Goal: Information Seeking & Learning: Find contact information

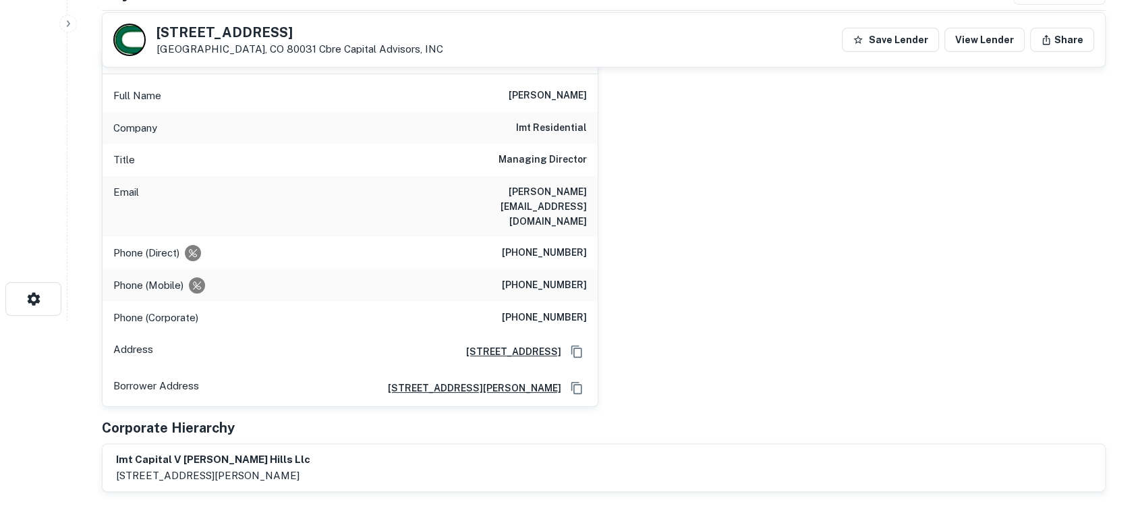
scroll to position [100, 0]
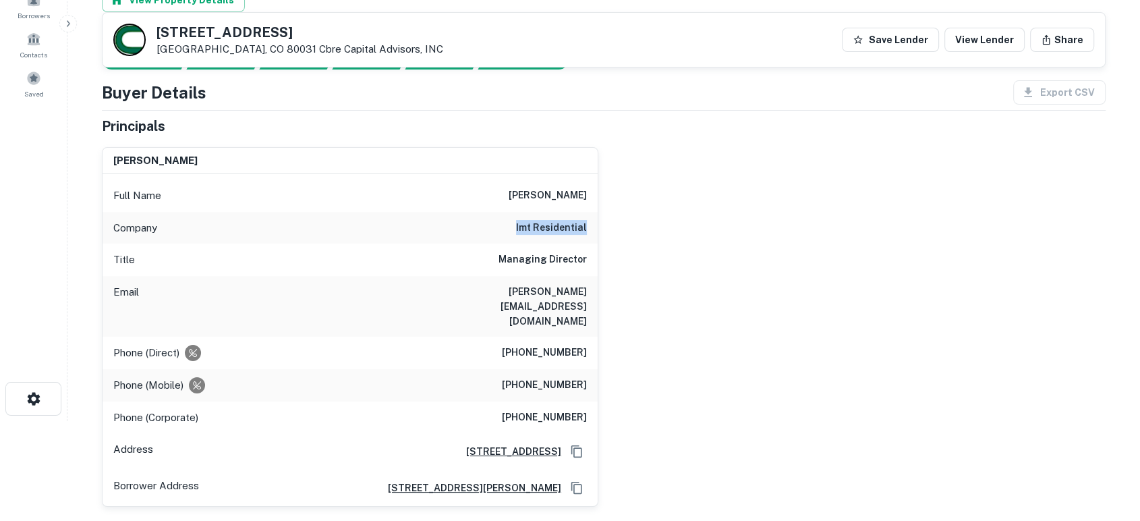
drag, startPoint x: 518, startPoint y: 223, endPoint x: 625, endPoint y: 220, distance: 107.3
click at [625, 220] on div "bryan a. scher Full Name bryan a. scher Company imt residential Title Managing …" at bounding box center [598, 321] width 1014 height 371
copy h6 "imt residential"
drag, startPoint x: 454, startPoint y: 292, endPoint x: 592, endPoint y: 286, distance: 138.4
click at [592, 286] on div "Email bryans@imtresidential.com" at bounding box center [350, 306] width 495 height 61
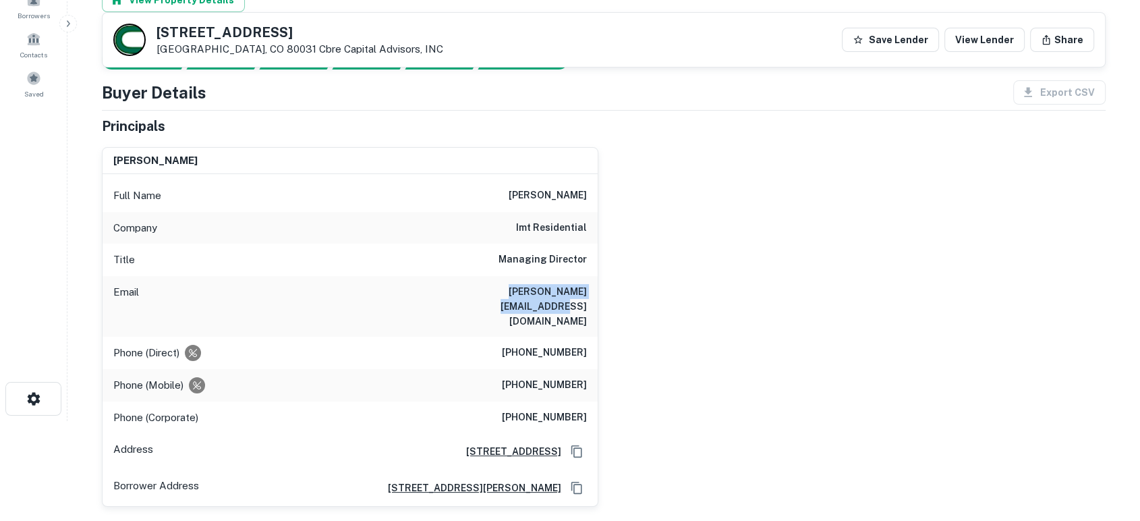
copy h6 "bryans@imtresidential.com"
drag, startPoint x: 502, startPoint y: 350, endPoint x: 623, endPoint y: 351, distance: 121.4
click at [623, 351] on div "bryan a. scher Full Name bryan a. scher Company imt residential Title Managing …" at bounding box center [598, 321] width 1014 height 371
copy h6 "(310) 266-6828"
click at [676, 316] on div "bryan a. scher Full Name bryan a. scher Company imt residential Title Managing …" at bounding box center [598, 321] width 1014 height 371
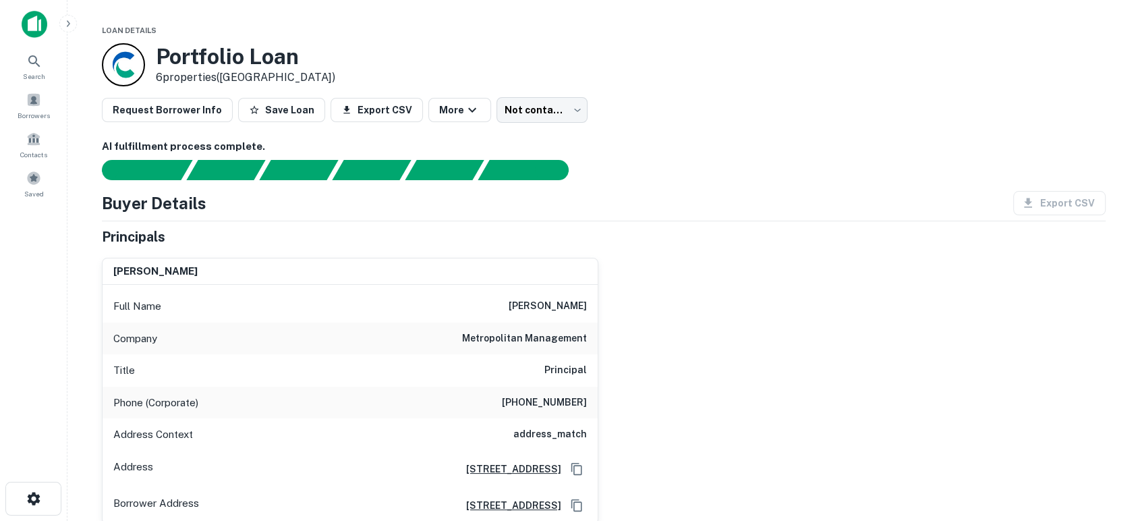
click at [709, 343] on div "amy hu Full Name amy hu Company metropolitan management Title Principal Phone (…" at bounding box center [598, 385] width 1014 height 277
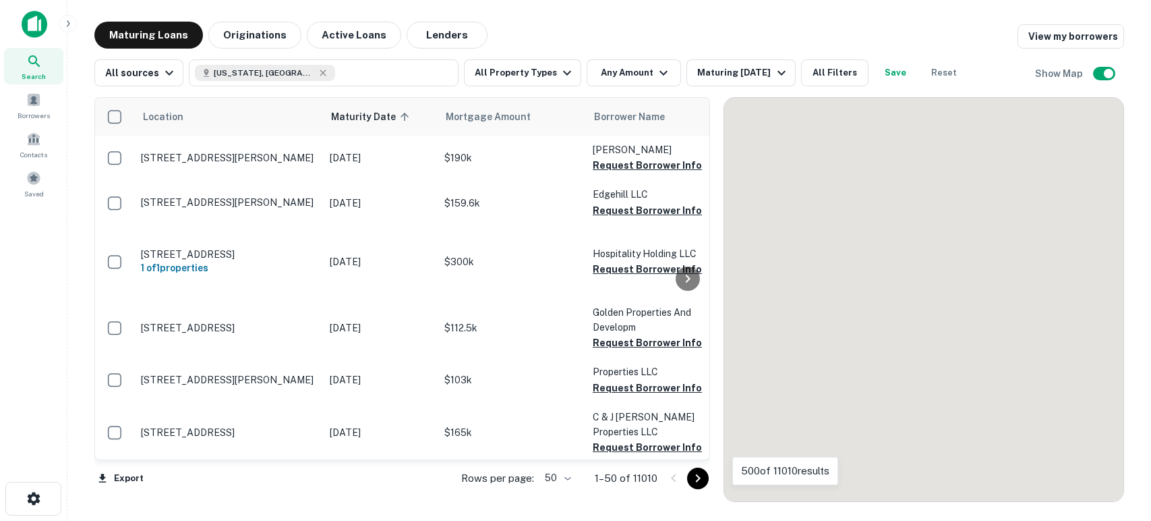
click at [832, 69] on button "All Filters" at bounding box center [834, 72] width 67 height 27
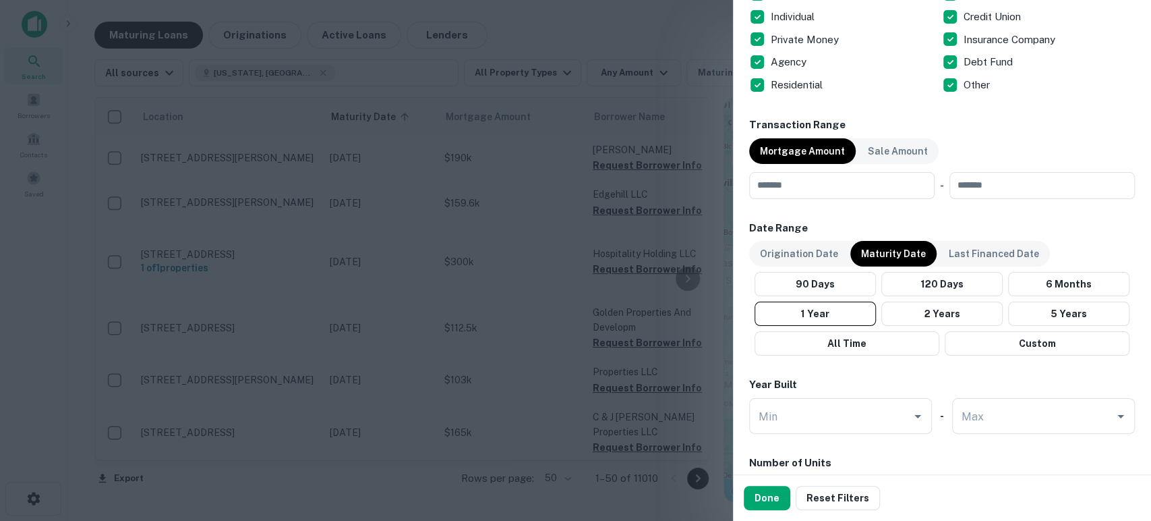
scroll to position [899, 0]
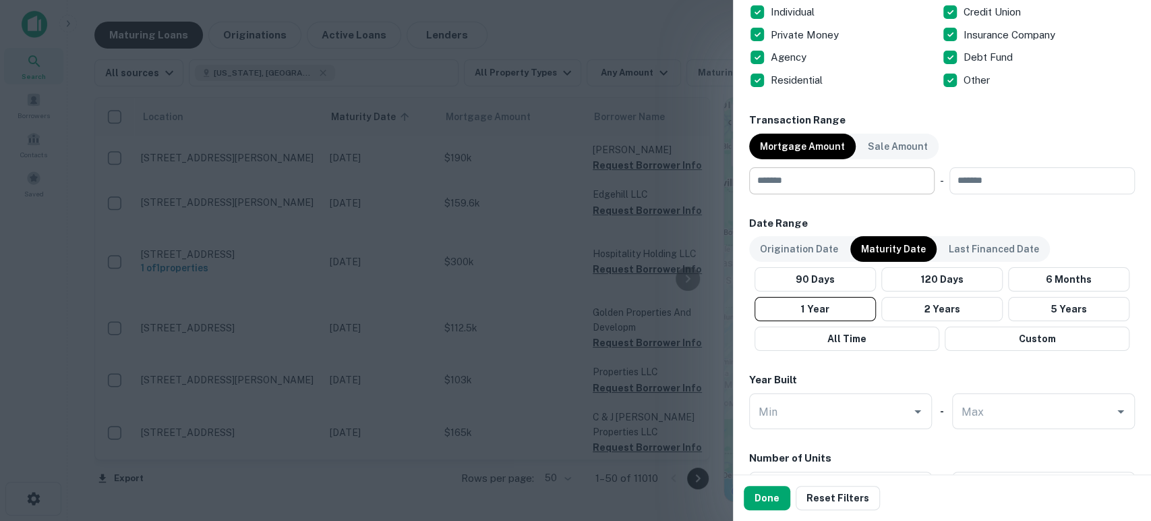
click at [808, 176] on input "number" at bounding box center [837, 180] width 176 height 27
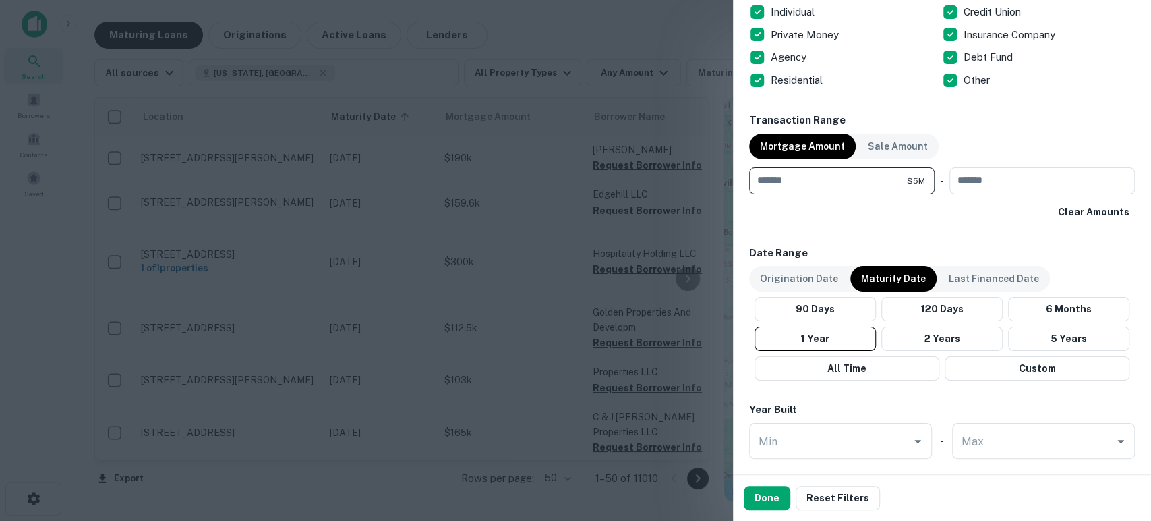
type input "*******"
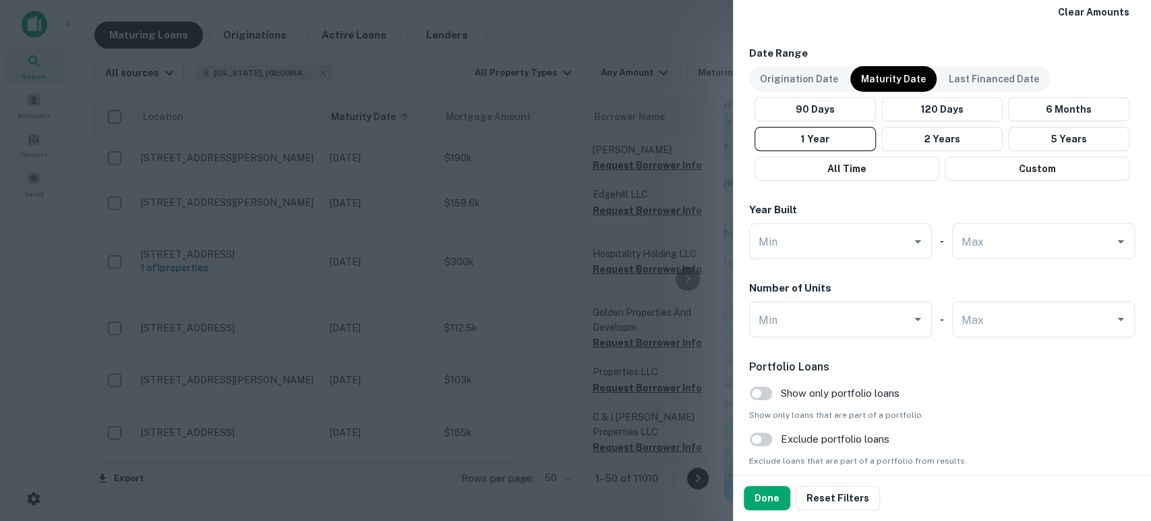
scroll to position [1199, 0]
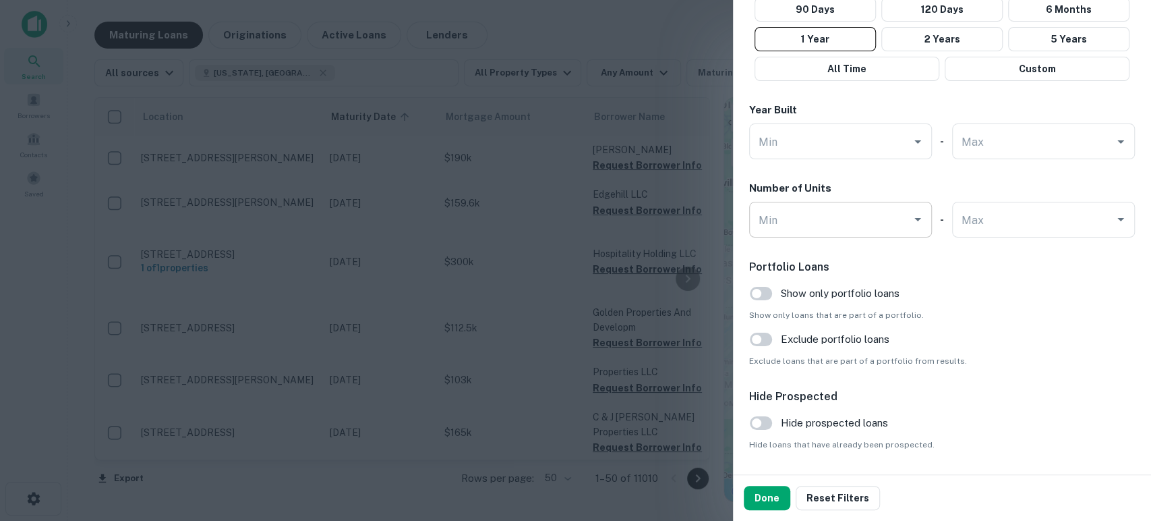
click at [868, 219] on input "Min" at bounding box center [830, 220] width 150 height 24
type input "***"
click at [938, 37] on button "2 Years" at bounding box center [942, 39] width 121 height 24
click at [768, 500] on button "Done" at bounding box center [767, 498] width 47 height 24
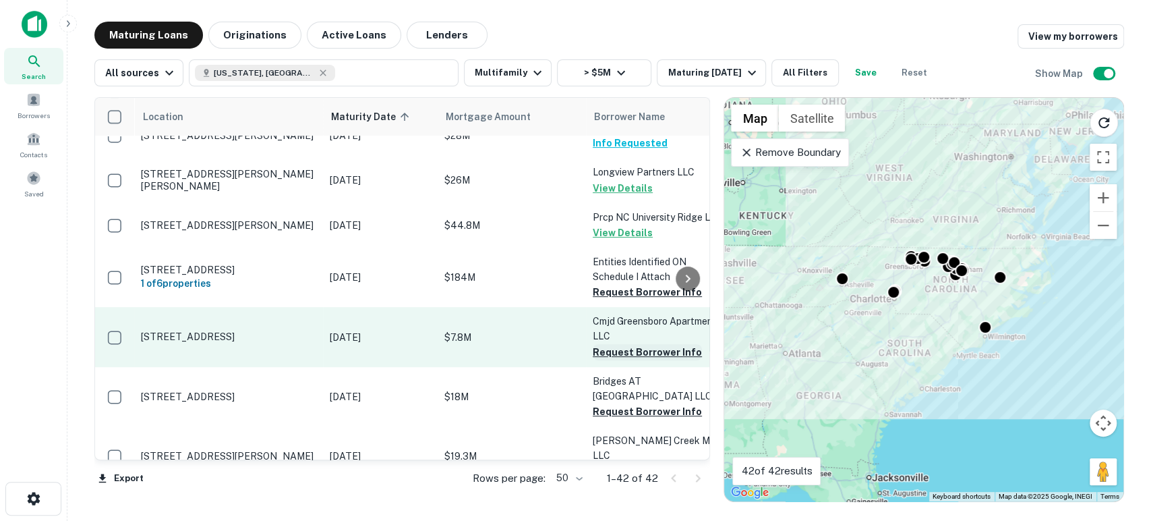
scroll to position [299, 0]
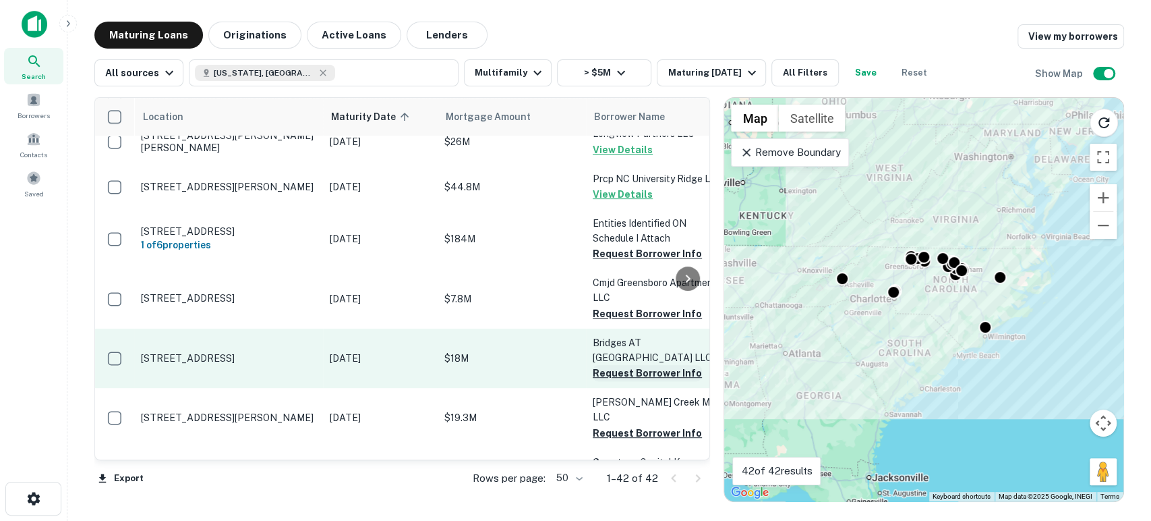
click at [642, 365] on button "Request Borrower Info" at bounding box center [647, 373] width 109 height 16
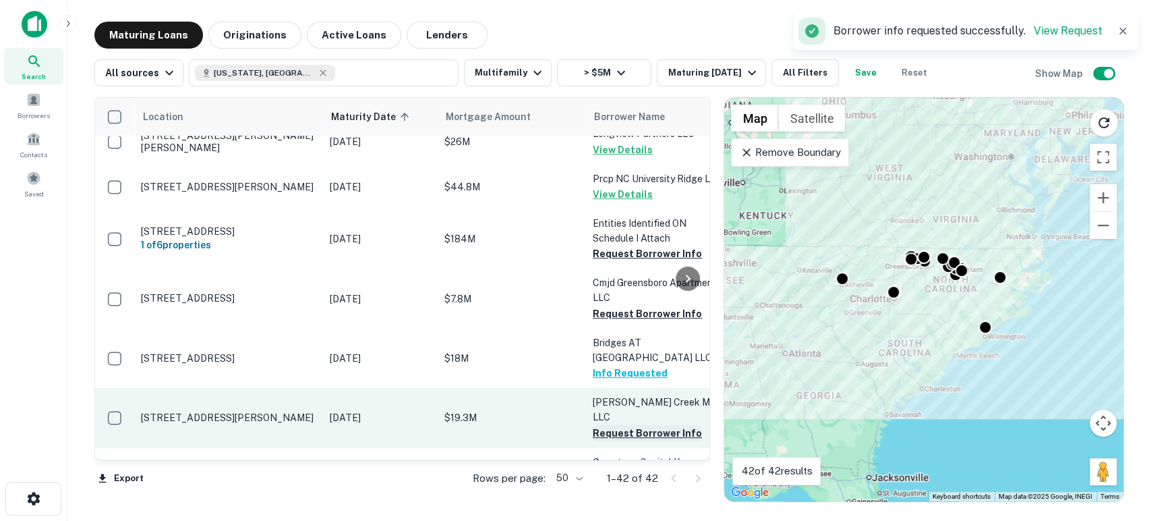
click at [639, 425] on button "Request Borrower Info" at bounding box center [647, 433] width 109 height 16
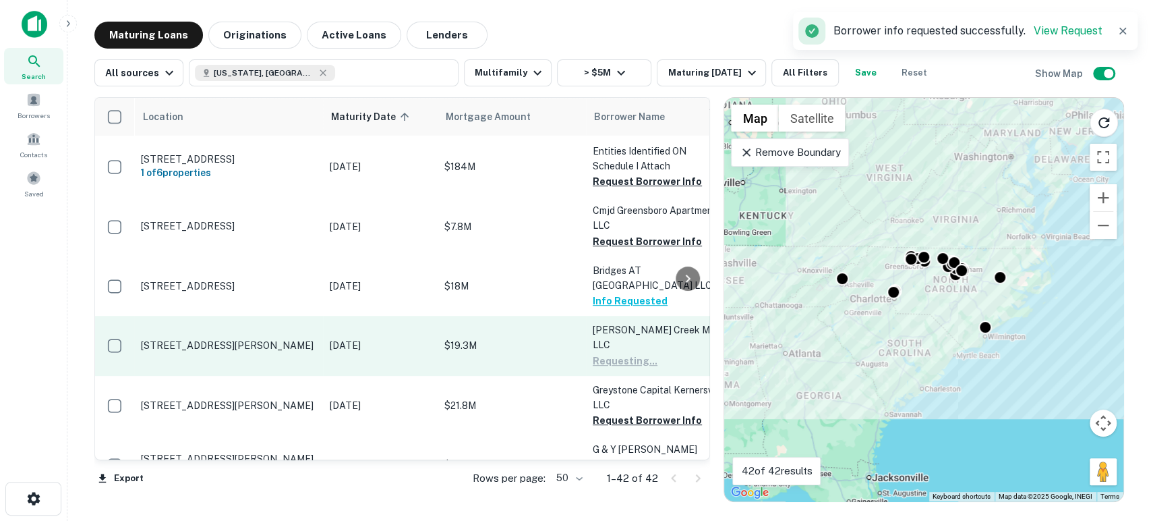
scroll to position [399, 0]
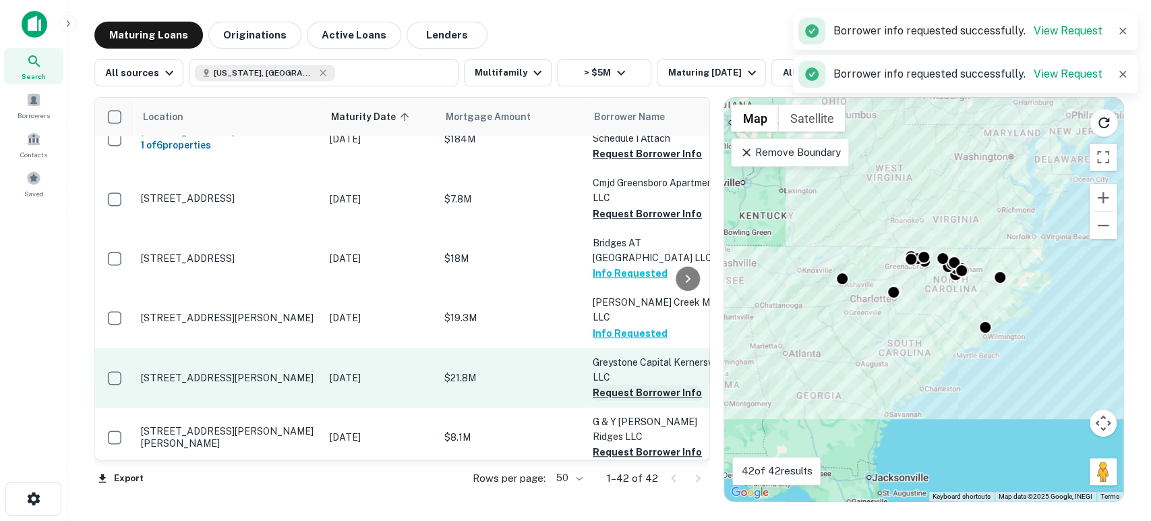
click at [639, 384] on button "Request Borrower Info" at bounding box center [647, 392] width 109 height 16
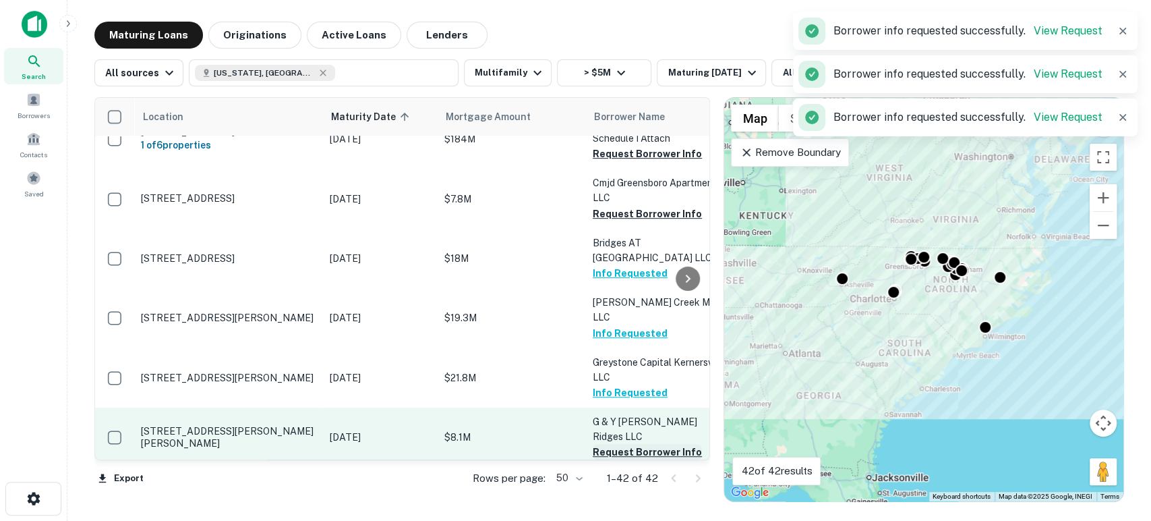
click at [639, 444] on button "Request Borrower Info" at bounding box center [647, 452] width 109 height 16
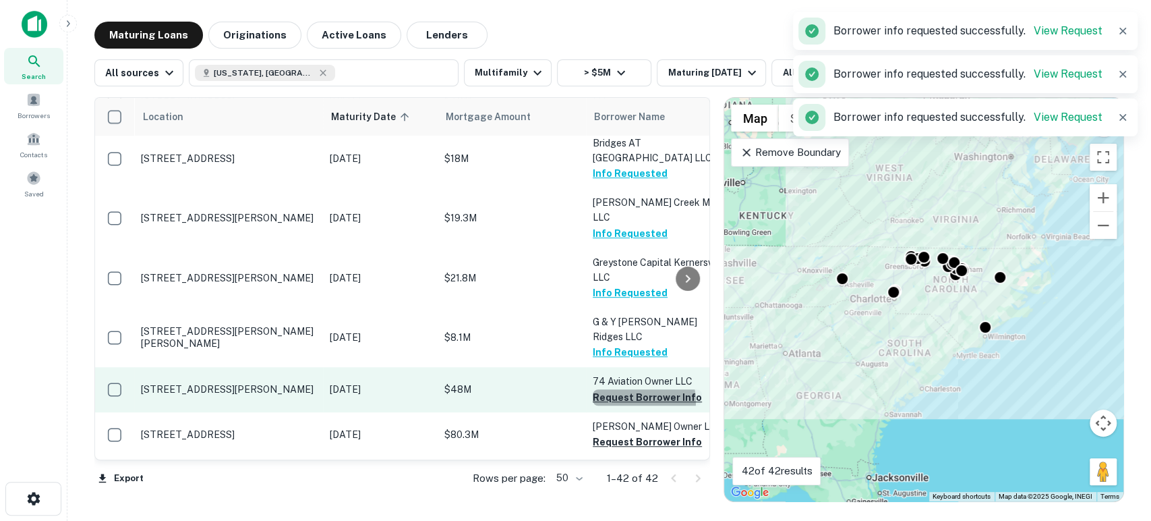
click at [640, 389] on button "Request Borrower Info" at bounding box center [647, 397] width 109 height 16
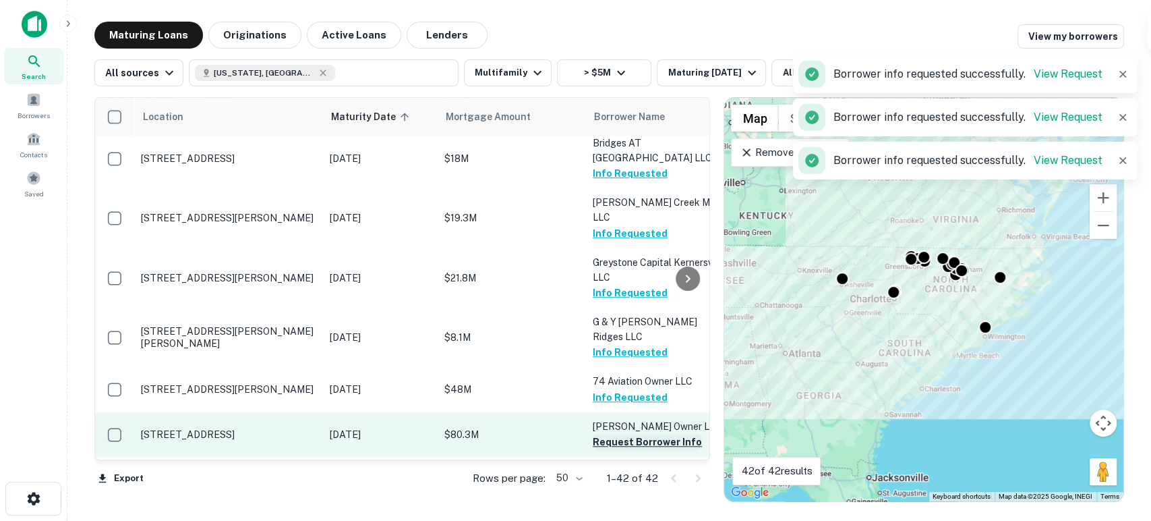
click at [642, 434] on button "Request Borrower Info" at bounding box center [647, 442] width 109 height 16
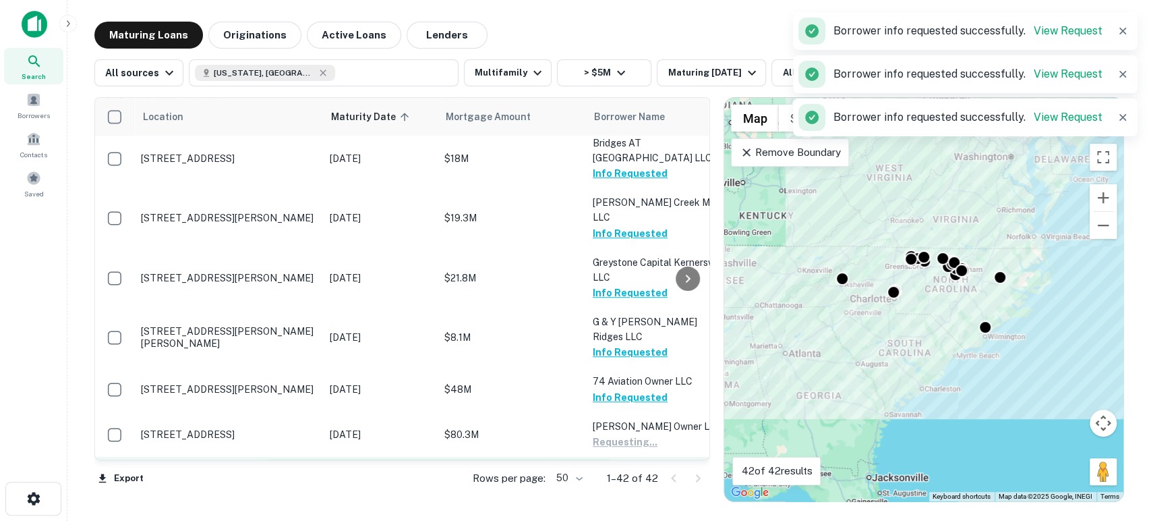
click at [645, 478] on button "Request Borrower Info" at bounding box center [647, 486] width 109 height 16
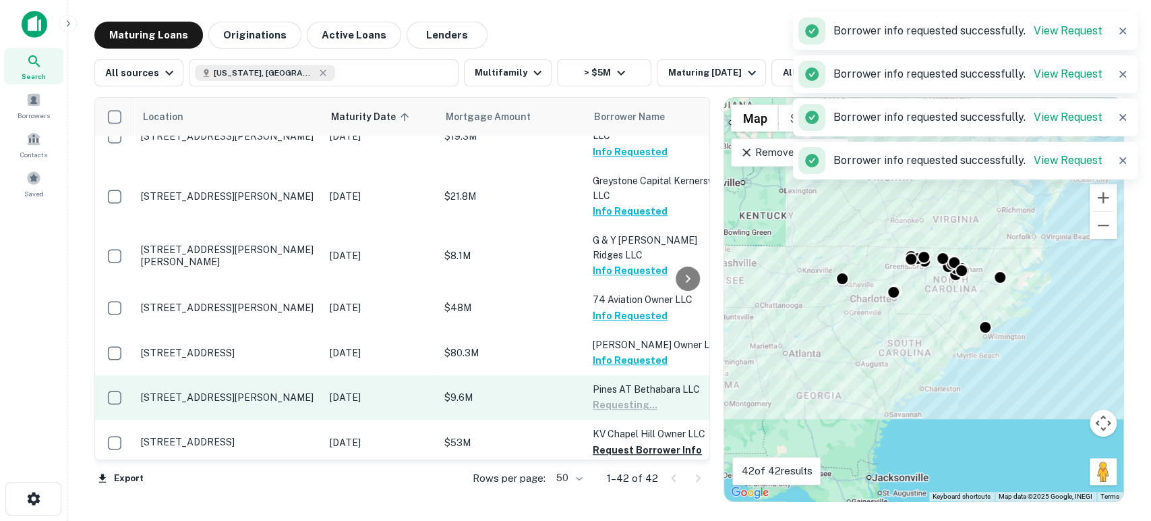
scroll to position [599, 0]
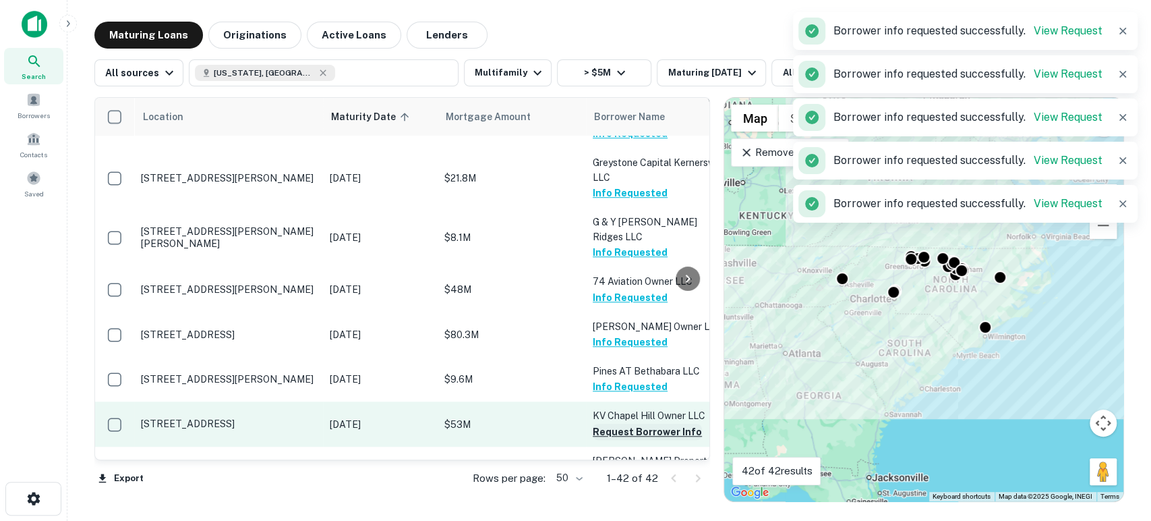
click at [643, 424] on button "Request Borrower Info" at bounding box center [647, 432] width 109 height 16
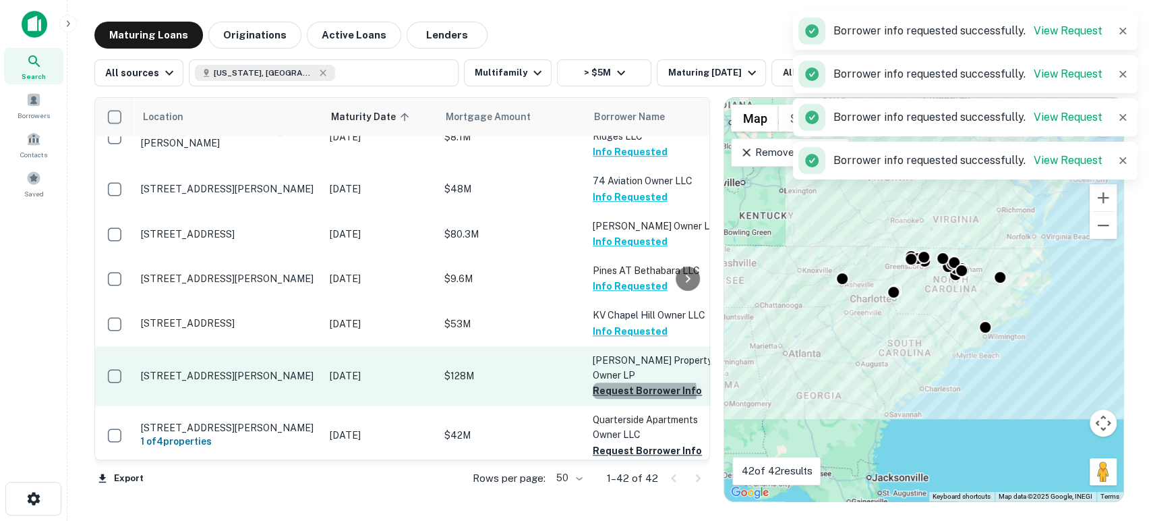
click at [644, 382] on button "Request Borrower Info" at bounding box center [647, 390] width 109 height 16
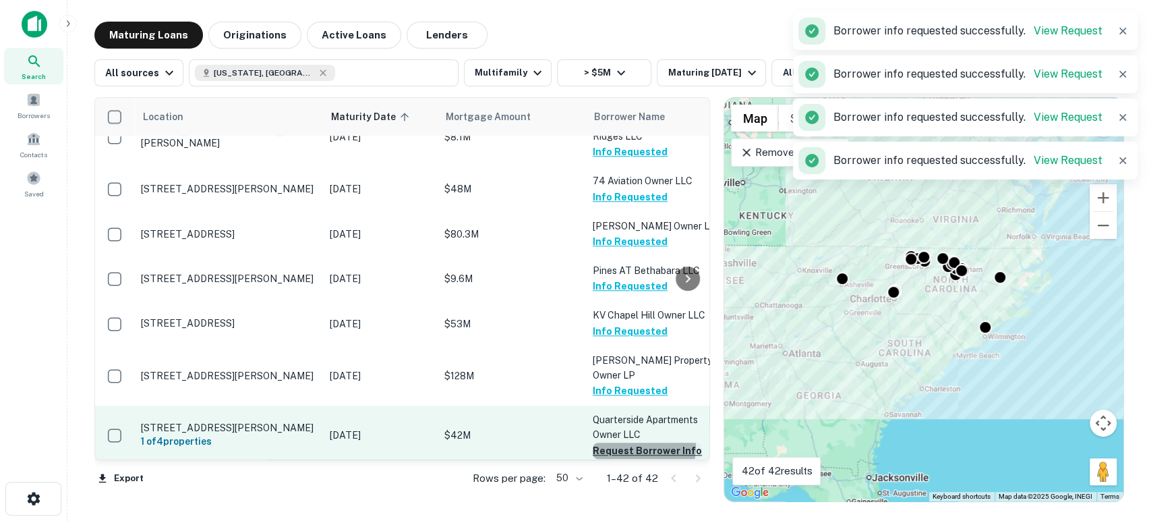
click at [637, 442] on button "Request Borrower Info" at bounding box center [647, 450] width 109 height 16
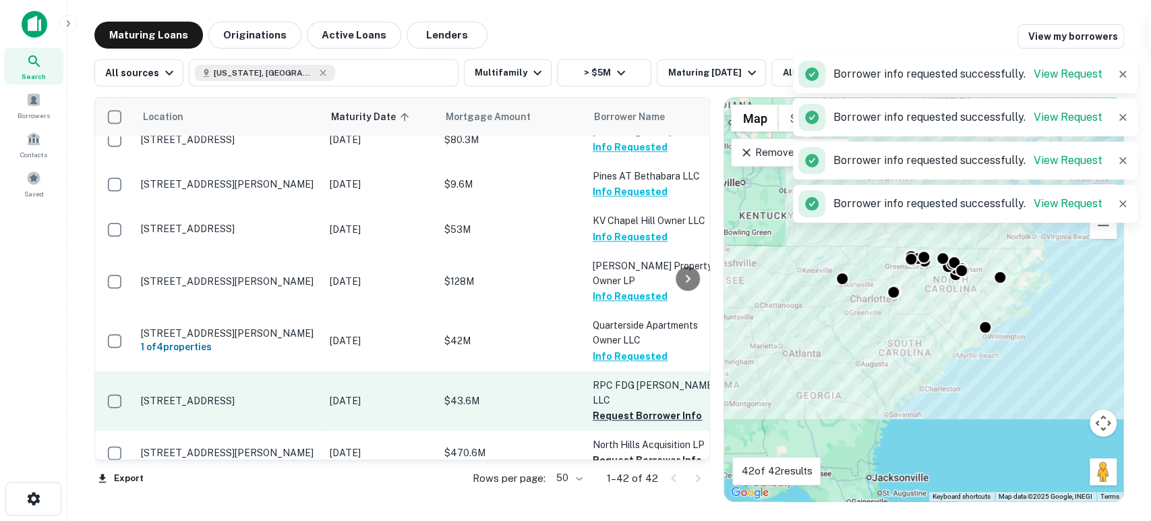
scroll to position [799, 0]
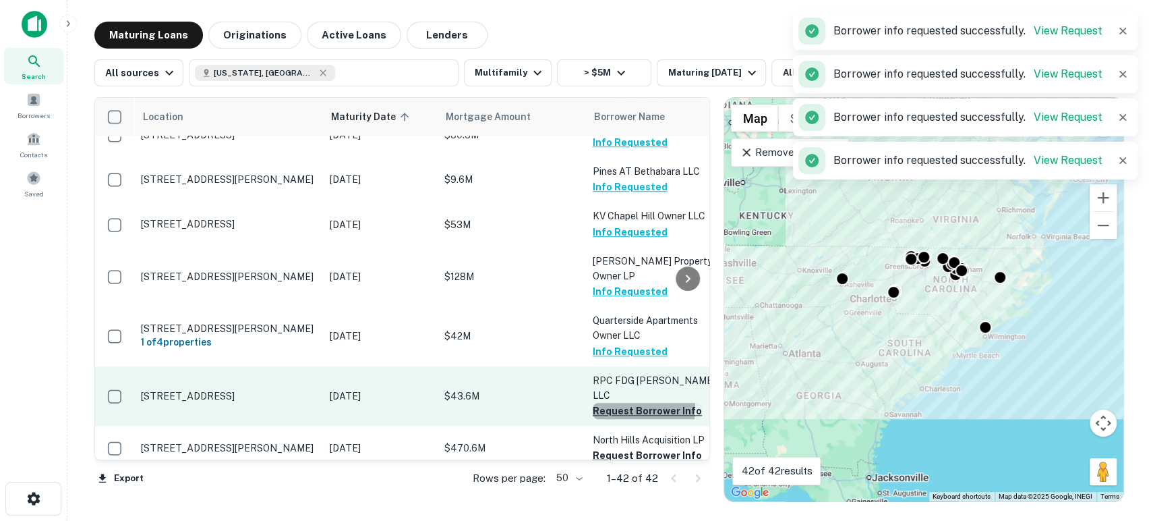
click at [641, 403] on button "Request Borrower Info" at bounding box center [647, 411] width 109 height 16
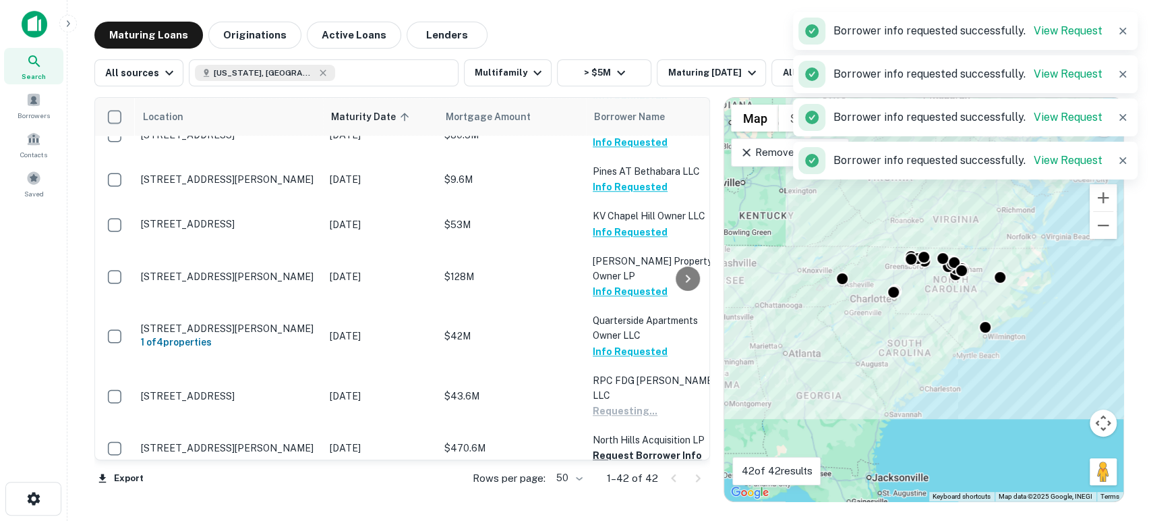
click at [635, 492] on button "Request Borrower Info" at bounding box center [647, 500] width 109 height 16
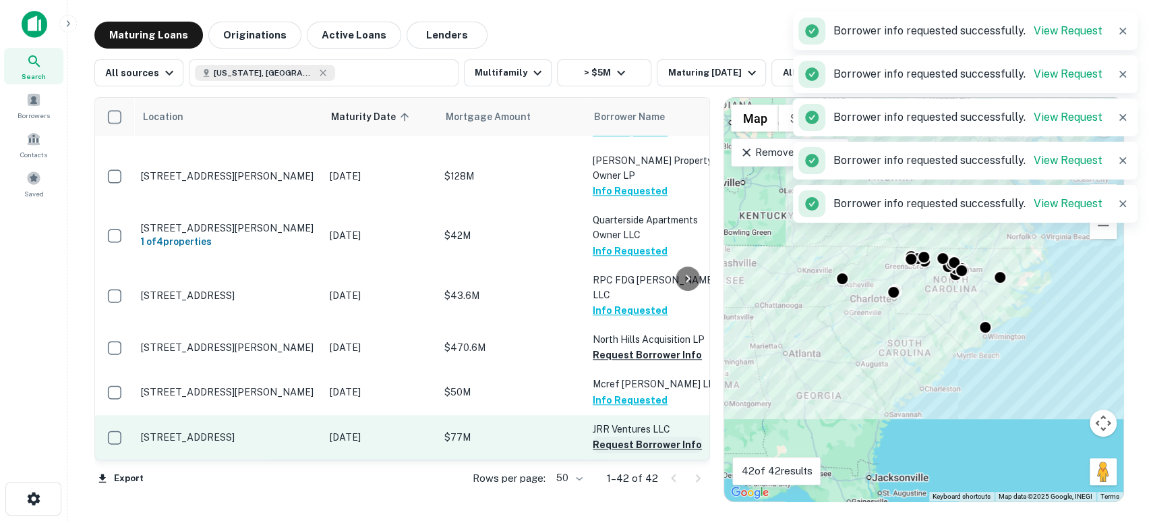
click at [634, 436] on button "Request Borrower Info" at bounding box center [647, 444] width 109 height 16
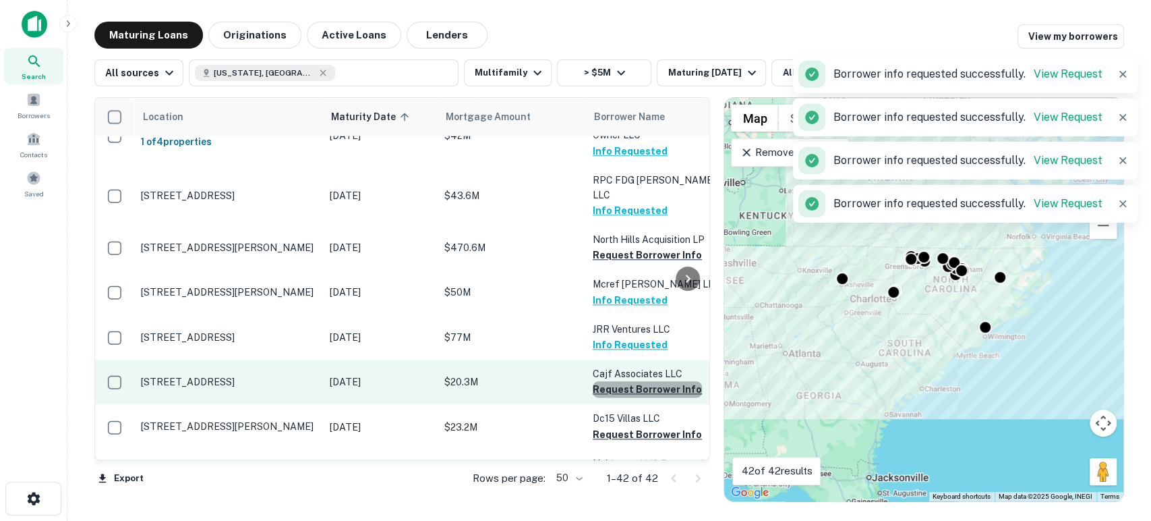
click at [656, 381] on button "Request Borrower Info" at bounding box center [647, 389] width 109 height 16
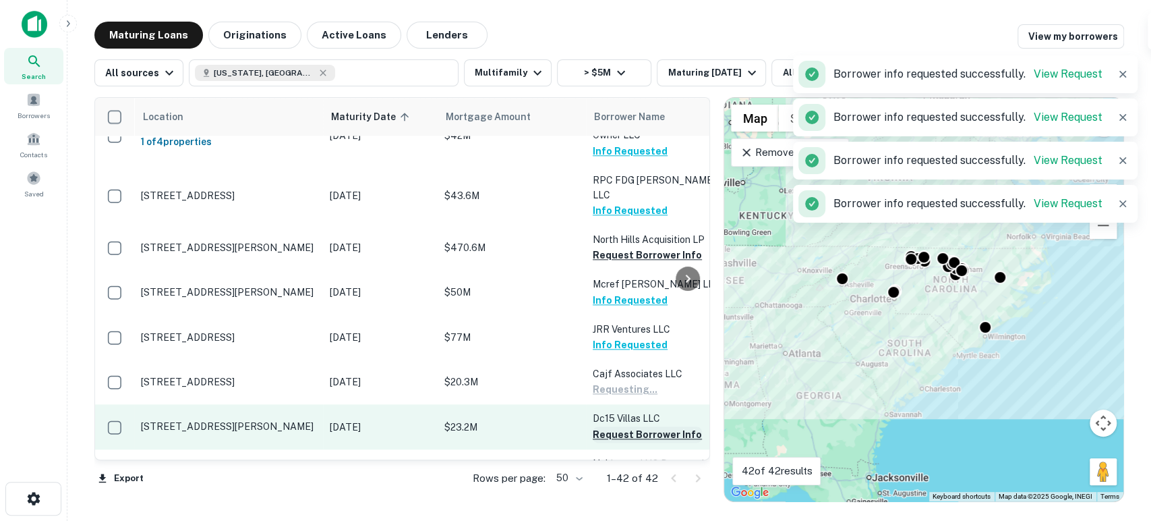
click at [649, 426] on button "Request Borrower Info" at bounding box center [647, 434] width 109 height 16
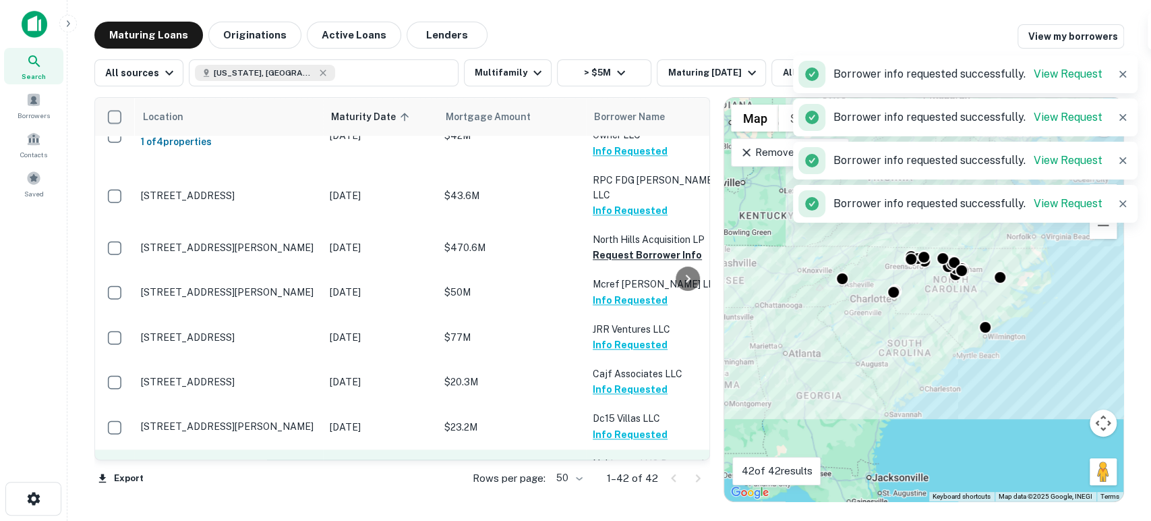
click at [648, 471] on button "Request Borrower Info" at bounding box center [647, 479] width 109 height 16
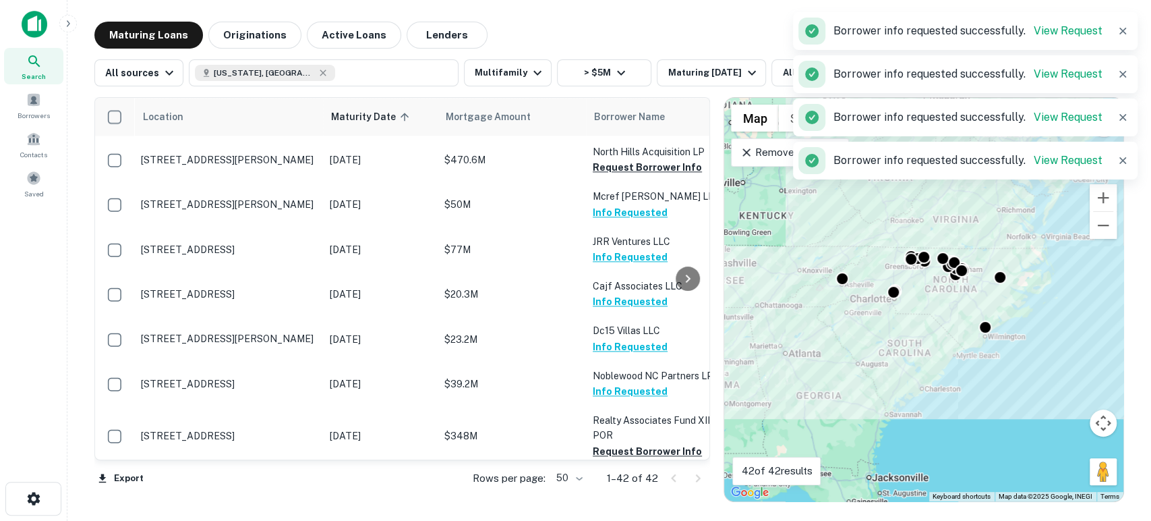
scroll to position [1099, 0]
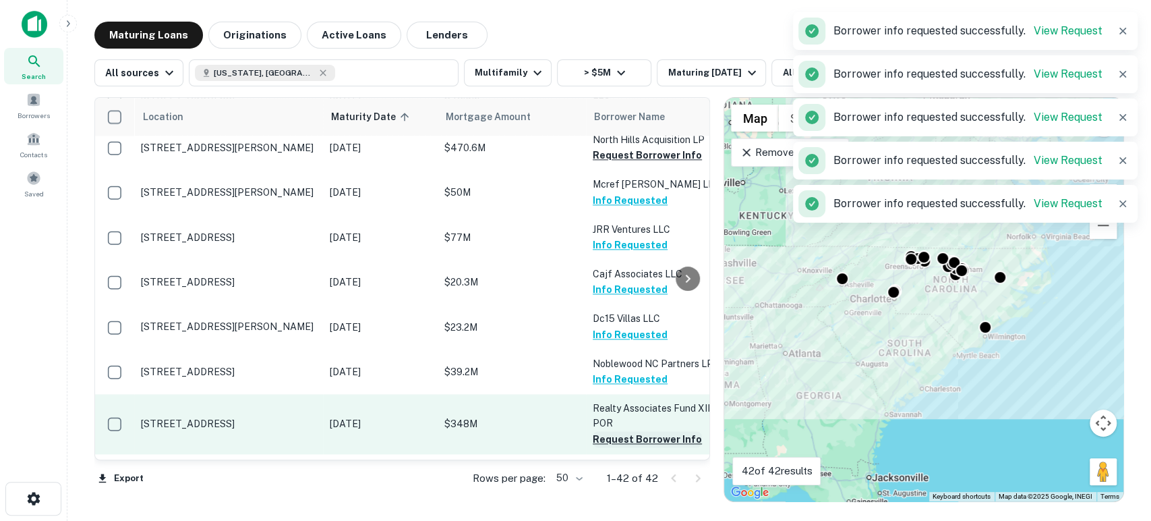
click at [639, 431] on button "Request Borrower Info" at bounding box center [647, 439] width 109 height 16
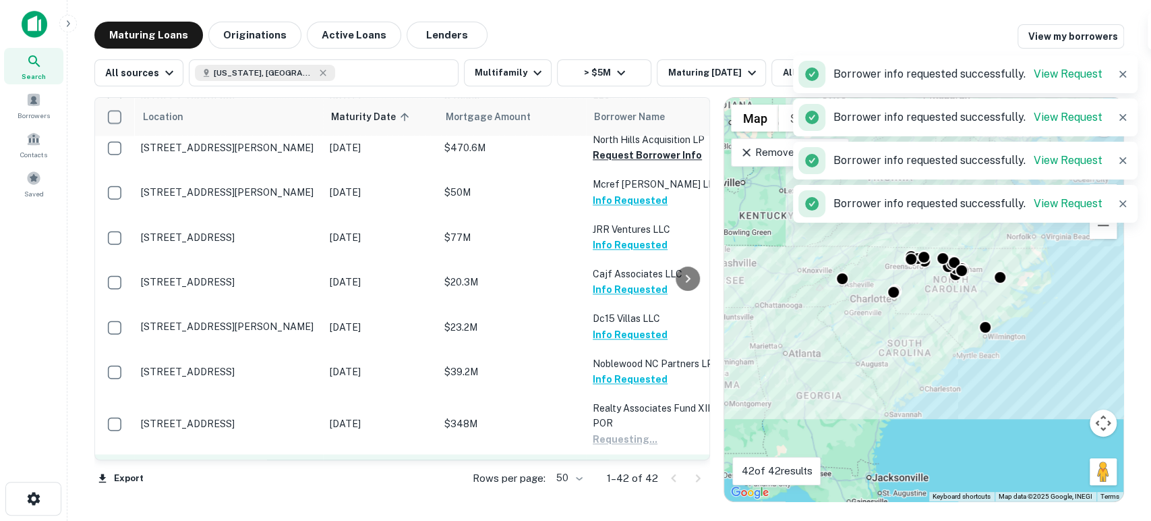
click at [645, 476] on button "Request Borrower Info" at bounding box center [647, 484] width 109 height 16
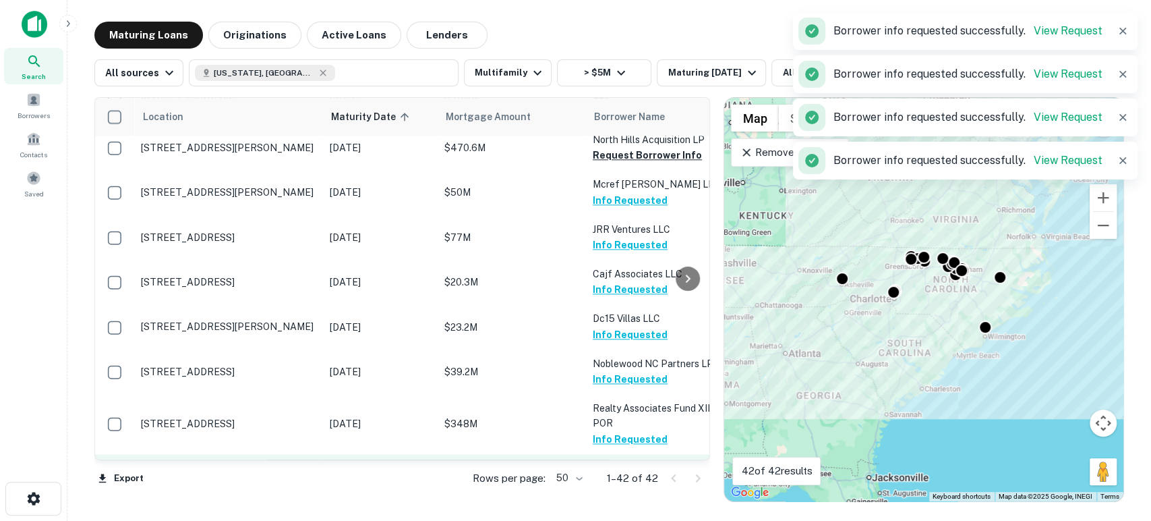
scroll to position [1199, 0]
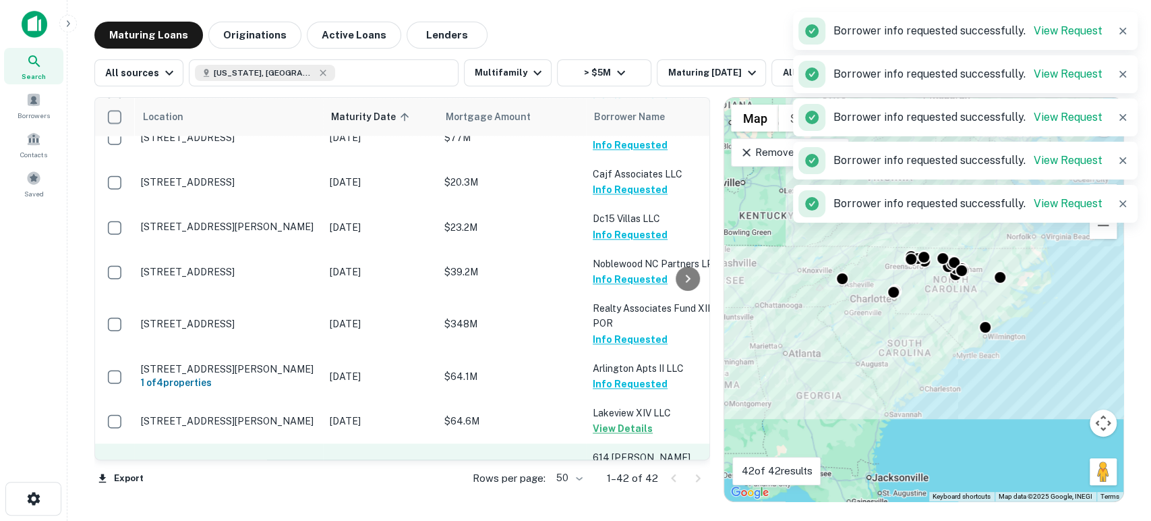
click at [635, 480] on button "Request Borrower Info" at bounding box center [647, 488] width 109 height 16
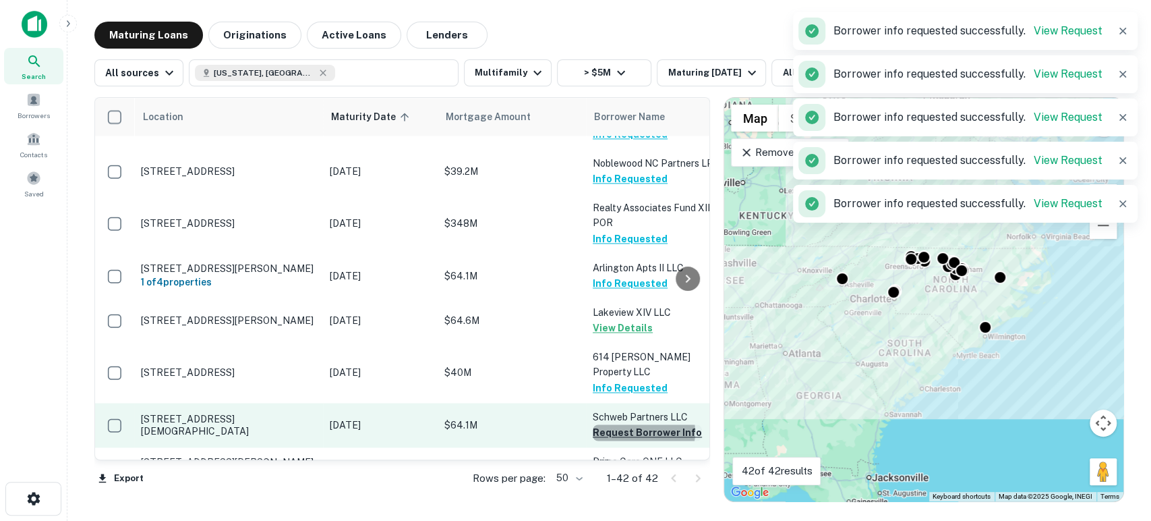
click at [643, 424] on button "Request Borrower Info" at bounding box center [647, 432] width 109 height 16
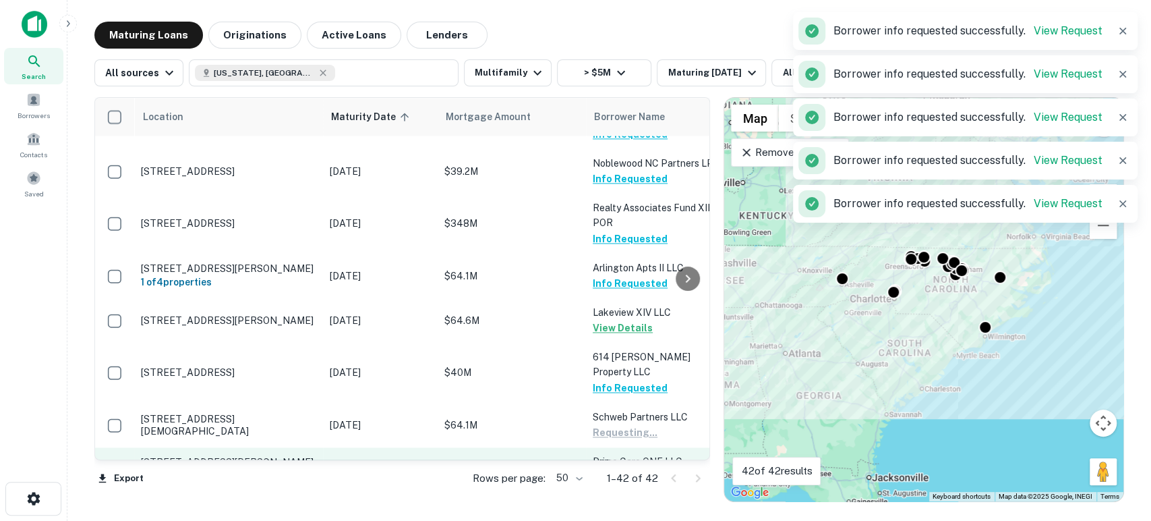
click at [638, 469] on button "Request Borrower Info" at bounding box center [647, 477] width 109 height 16
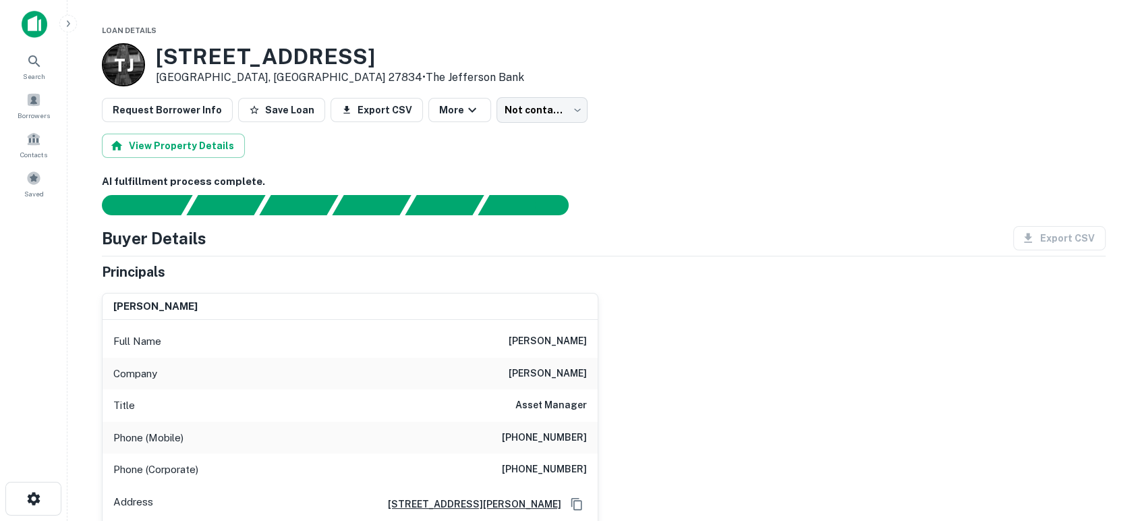
click at [718, 407] on div "[PERSON_NAME] Full Name [PERSON_NAME] Company [PERSON_NAME] Title Asset Manager…" at bounding box center [598, 420] width 1014 height 277
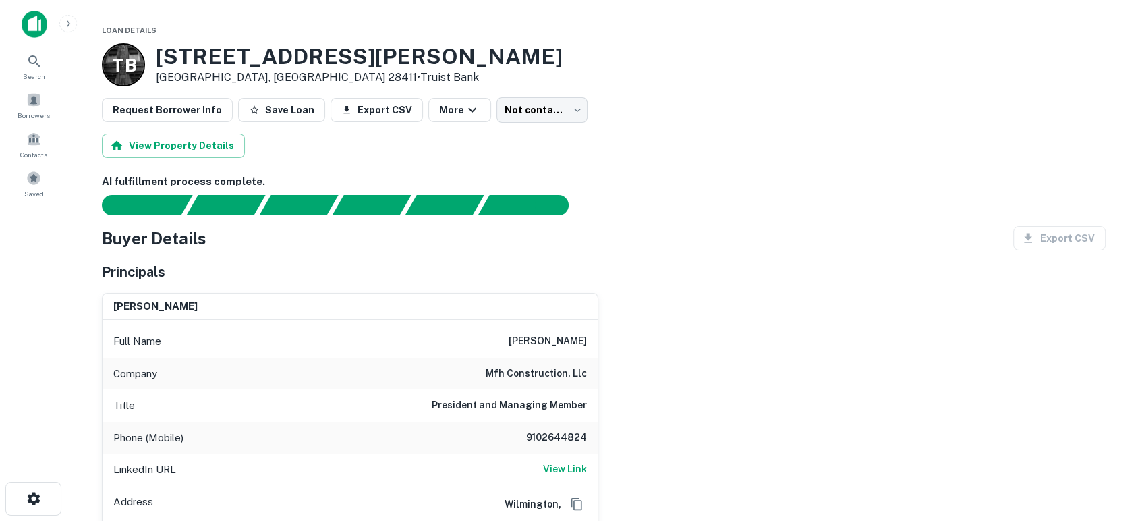
scroll to position [100, 0]
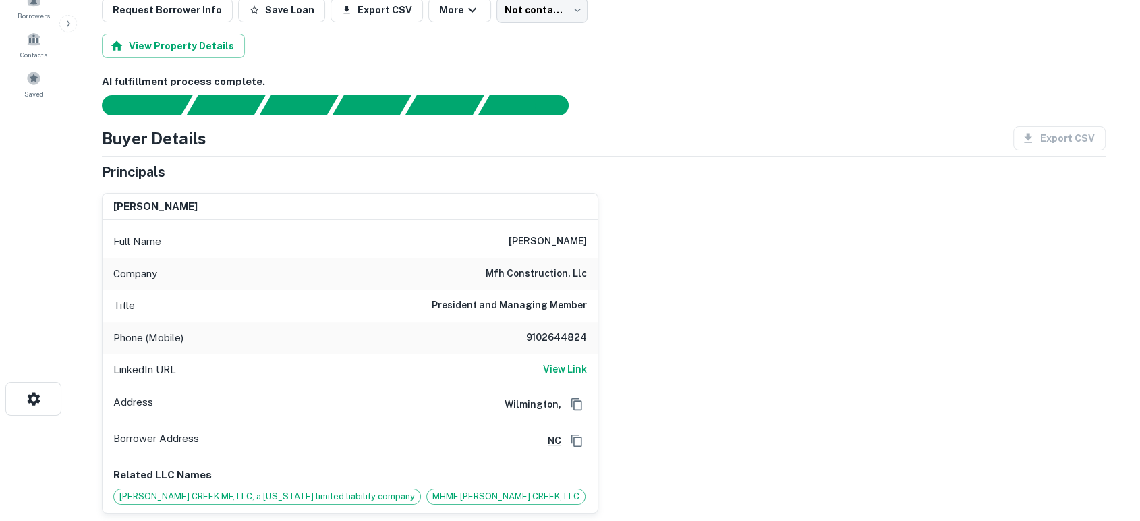
click at [677, 411] on div "adam sosne Full Name adam sosne Company mfh construction, llc Title President a…" at bounding box center [598, 347] width 1014 height 331
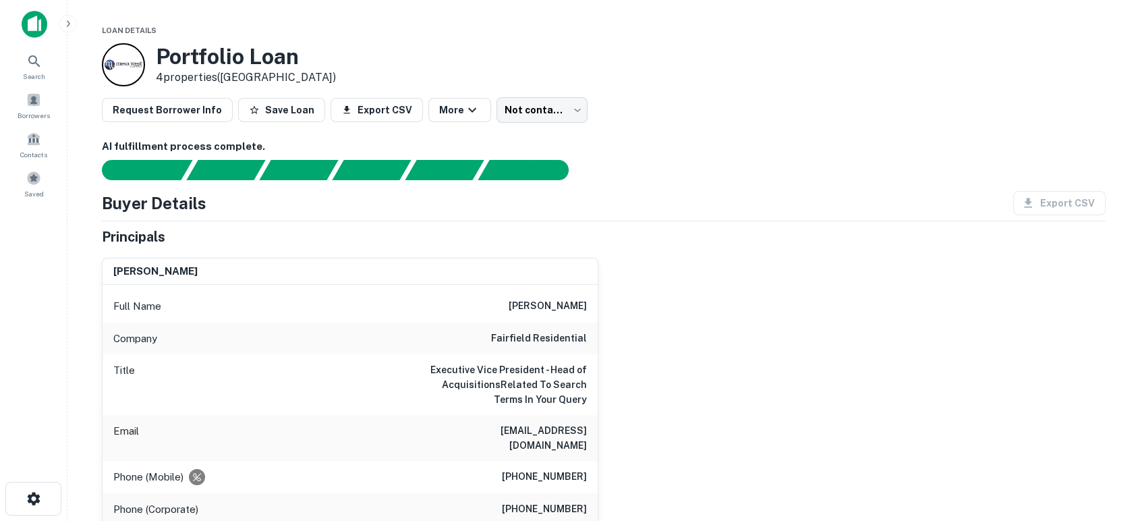
drag, startPoint x: 418, startPoint y: 434, endPoint x: 592, endPoint y: 447, distance: 174.5
click at [592, 447] on div "Email wdickerson@fairfieldresidential.com" at bounding box center [350, 438] width 495 height 46
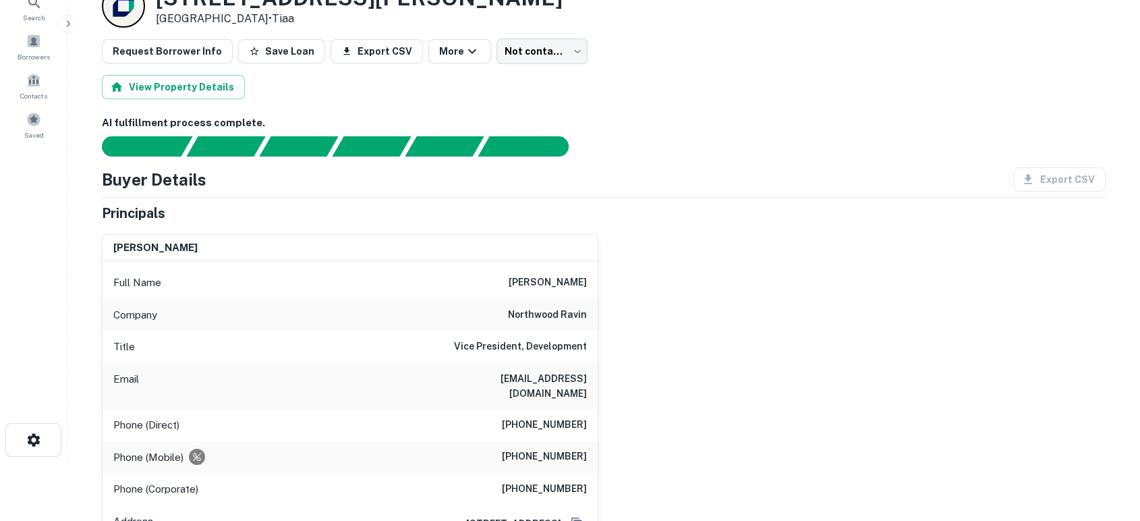
scroll to position [100, 0]
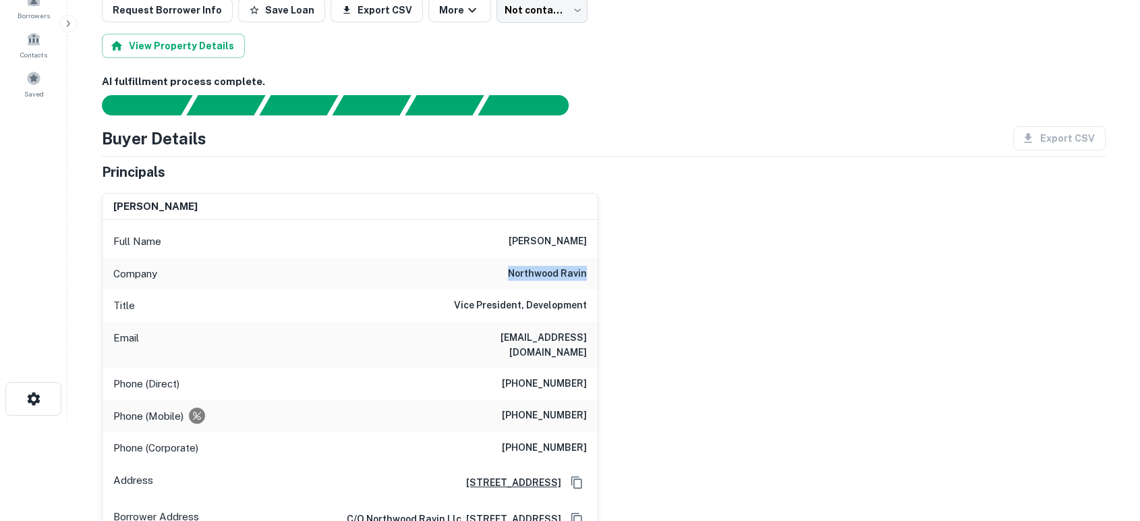
drag, startPoint x: 503, startPoint y: 269, endPoint x: 592, endPoint y: 275, distance: 89.2
click at [592, 275] on div "Company northwood ravin" at bounding box center [350, 274] width 495 height 32
copy h6 "northwood ravin"
drag, startPoint x: 486, startPoint y: 333, endPoint x: 599, endPoint y: 340, distance: 112.8
click at [599, 340] on div "adam m. golden Full Name adam m. golden Company northwood ravin Title Vice Pres…" at bounding box center [598, 386] width 1014 height 409
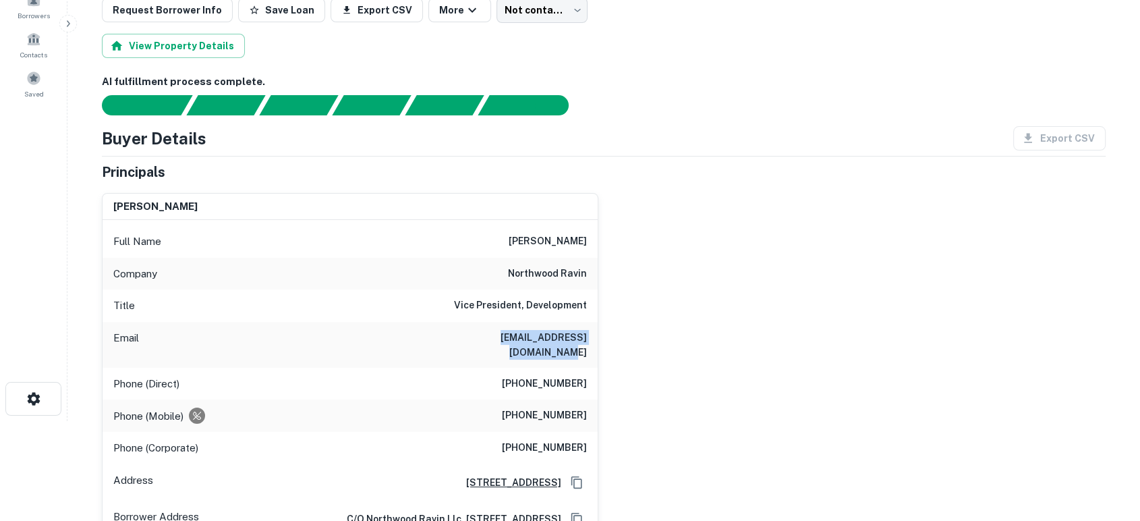
copy h6 "agolden@northwoodravin.com"
click at [802, 376] on div "adam m. golden Full Name adam m. golden Company northwood ravin Title Vice Pres…" at bounding box center [598, 386] width 1014 height 409
drag, startPoint x: 507, startPoint y: 399, endPoint x: 606, endPoint y: 403, distance: 99.2
click at [606, 403] on div "adam m. golden Full Name adam m. golden Company northwood ravin Title Vice Pres…" at bounding box center [598, 386] width 1014 height 409
copy h6 "(919) 349-5500"
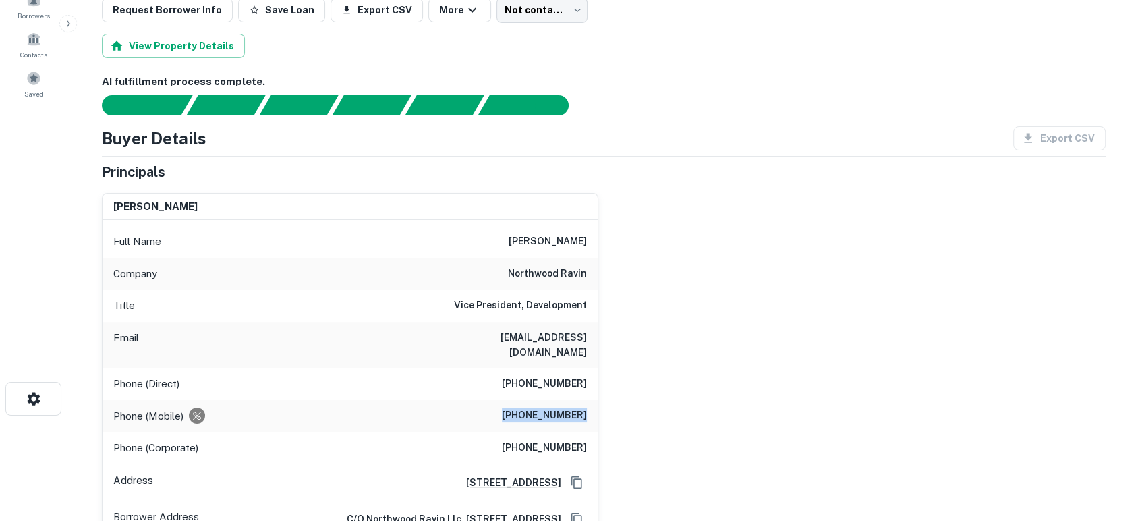
click at [890, 406] on div "adam m. golden Full Name adam m. golden Company northwood ravin Title Vice Pres…" at bounding box center [598, 386] width 1014 height 409
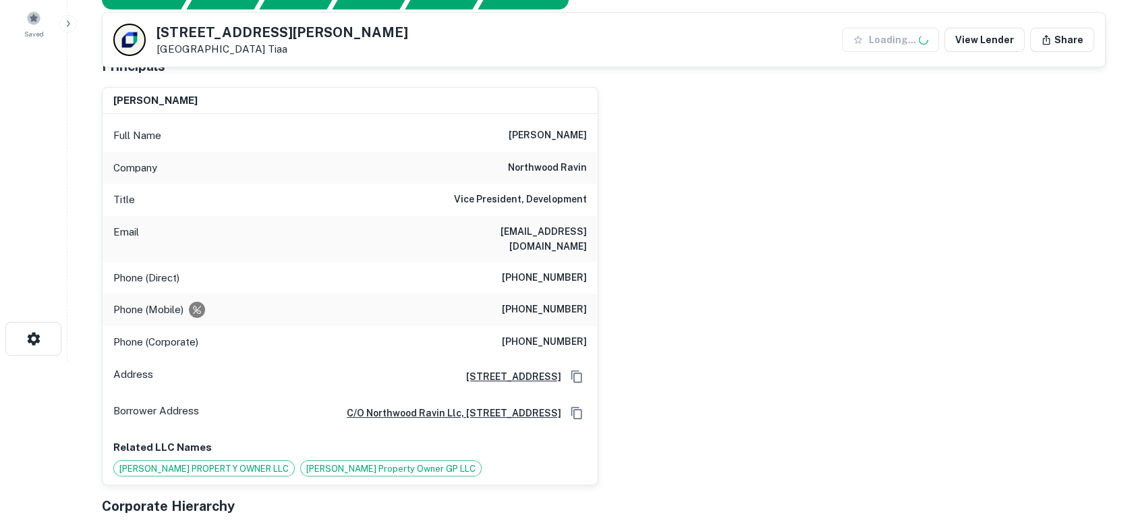
scroll to position [0, 0]
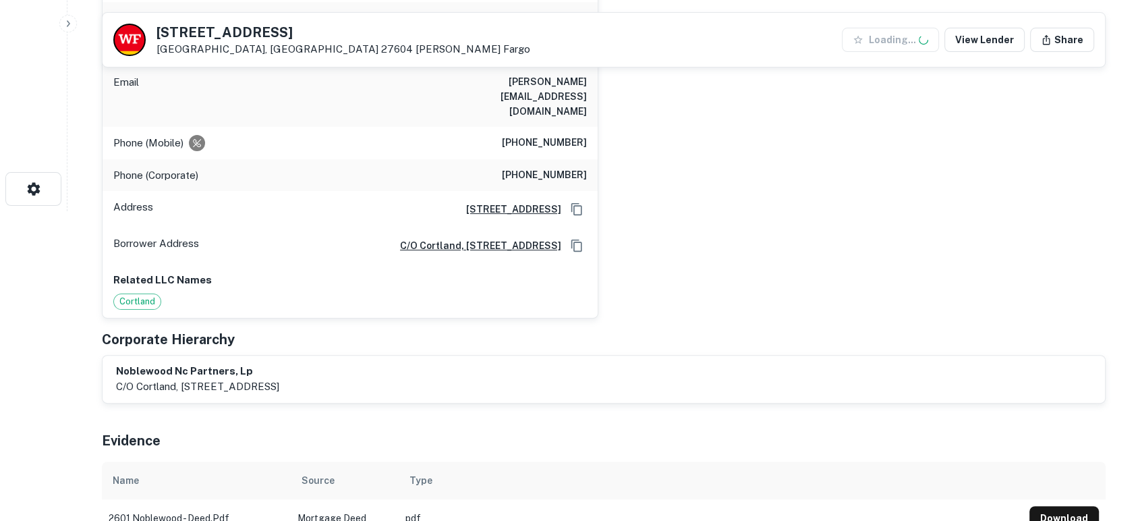
scroll to position [299, 0]
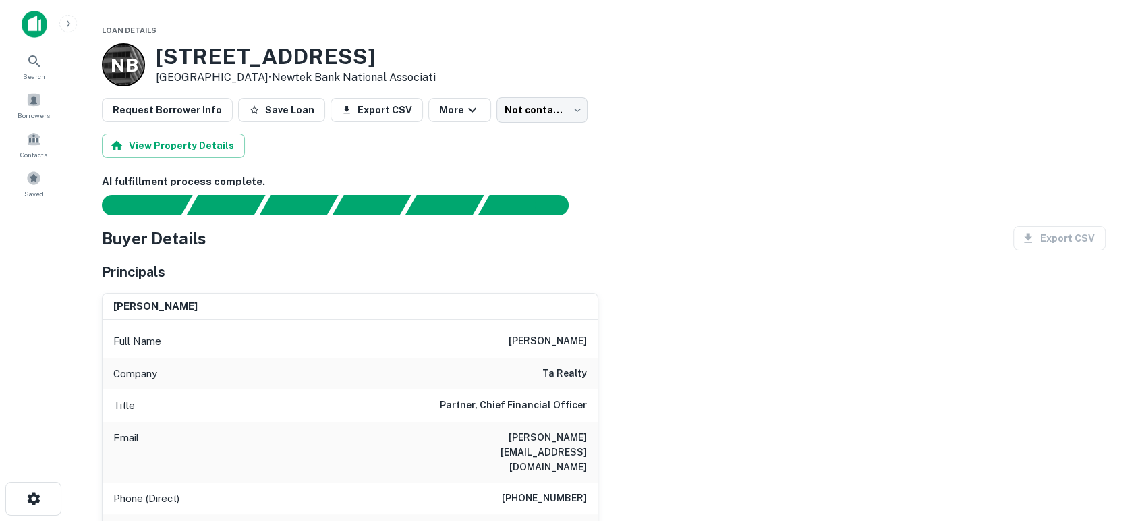
drag, startPoint x: 809, startPoint y: 333, endPoint x: 766, endPoint y: 349, distance: 45.5
click at [808, 333] on div "[PERSON_NAME] Full Name [PERSON_NAME] Company ta realty Title Partner, Chief Fi…" at bounding box center [598, 494] width 1014 height 424
drag, startPoint x: 465, startPoint y: 433, endPoint x: 585, endPoint y: 442, distance: 121.1
click at [585, 442] on div "Email [PERSON_NAME][EMAIL_ADDRESS][DOMAIN_NAME]" at bounding box center [350, 452] width 495 height 61
copy h6 "[PERSON_NAME][EMAIL_ADDRESS][DOMAIN_NAME]"
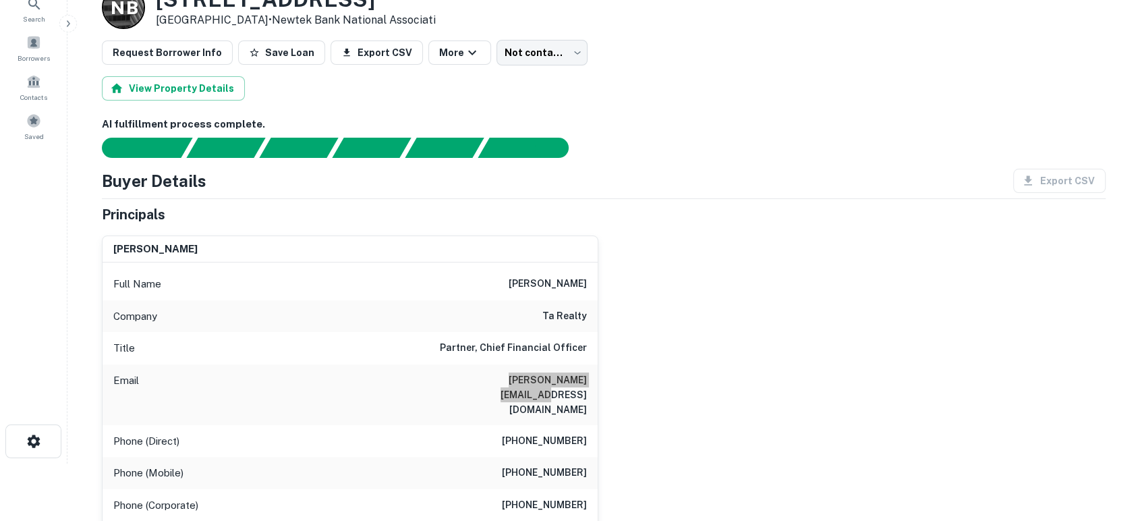
scroll to position [100, 0]
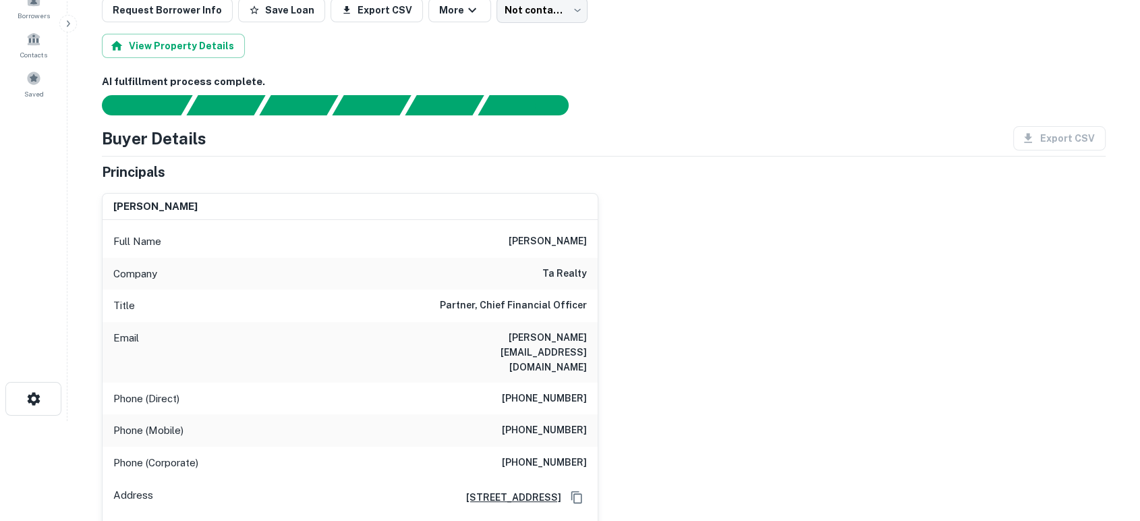
click at [683, 376] on div "scott l. dalrymple Full Name scott l. dalrymple Company ta realty Title Partner…" at bounding box center [598, 394] width 1014 height 424
drag, startPoint x: 501, startPoint y: 401, endPoint x: 610, endPoint y: 399, distance: 108.6
click at [610, 399] on div "scott l. dalrymple Full Name scott l. dalrymple Company ta realty Title Partner…" at bounding box center [598, 394] width 1014 height 424
copy h6 "(617) 476-2773"
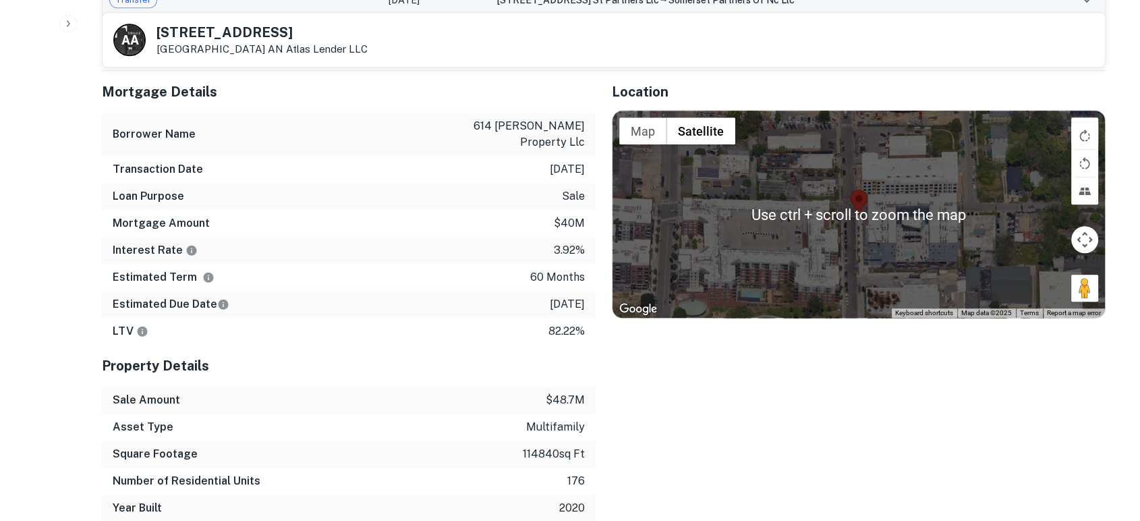
scroll to position [899, 0]
